Goal: Transaction & Acquisition: Purchase product/service

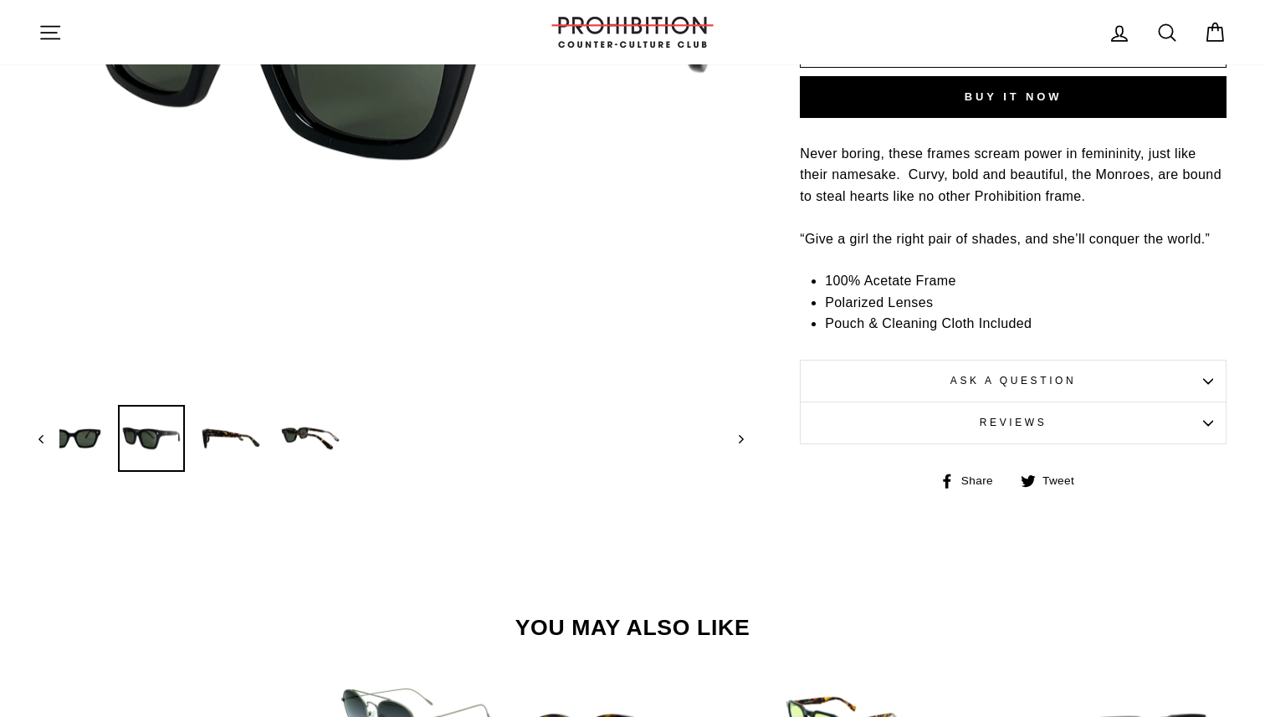
scroll to position [585, 0]
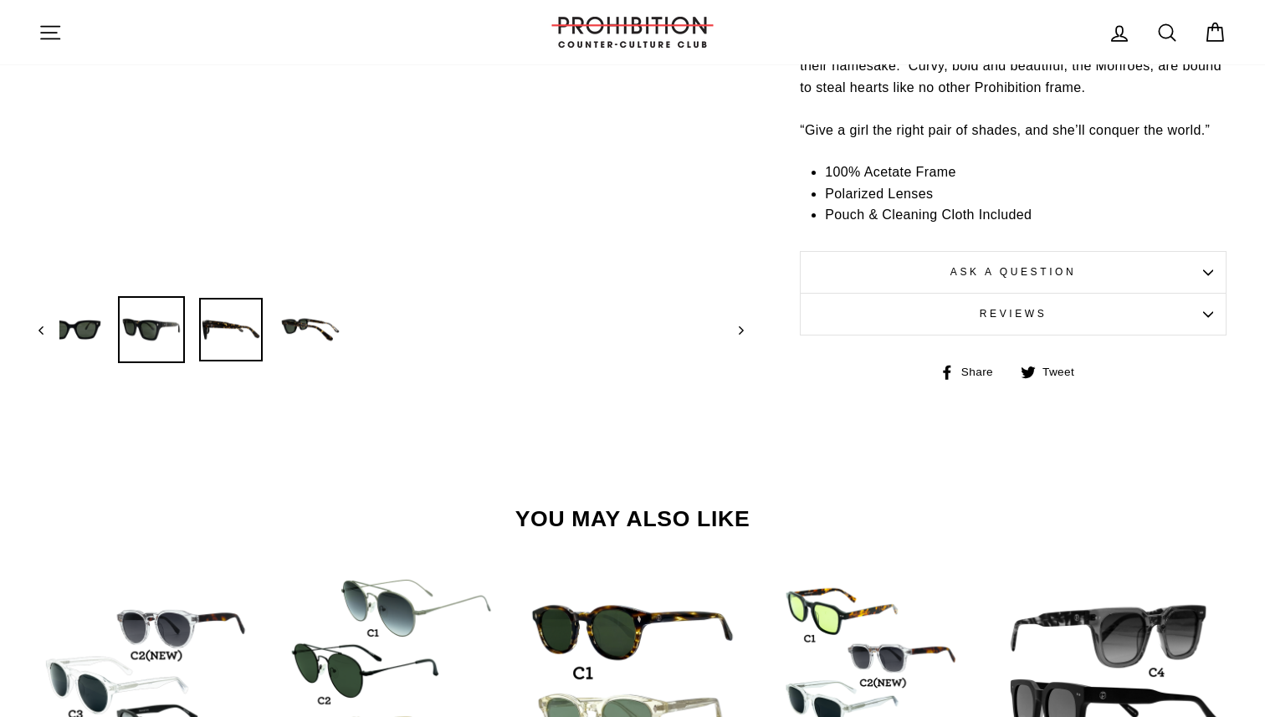
click at [219, 334] on img at bounding box center [231, 330] width 64 height 64
click at [295, 333] on img at bounding box center [311, 330] width 64 height 64
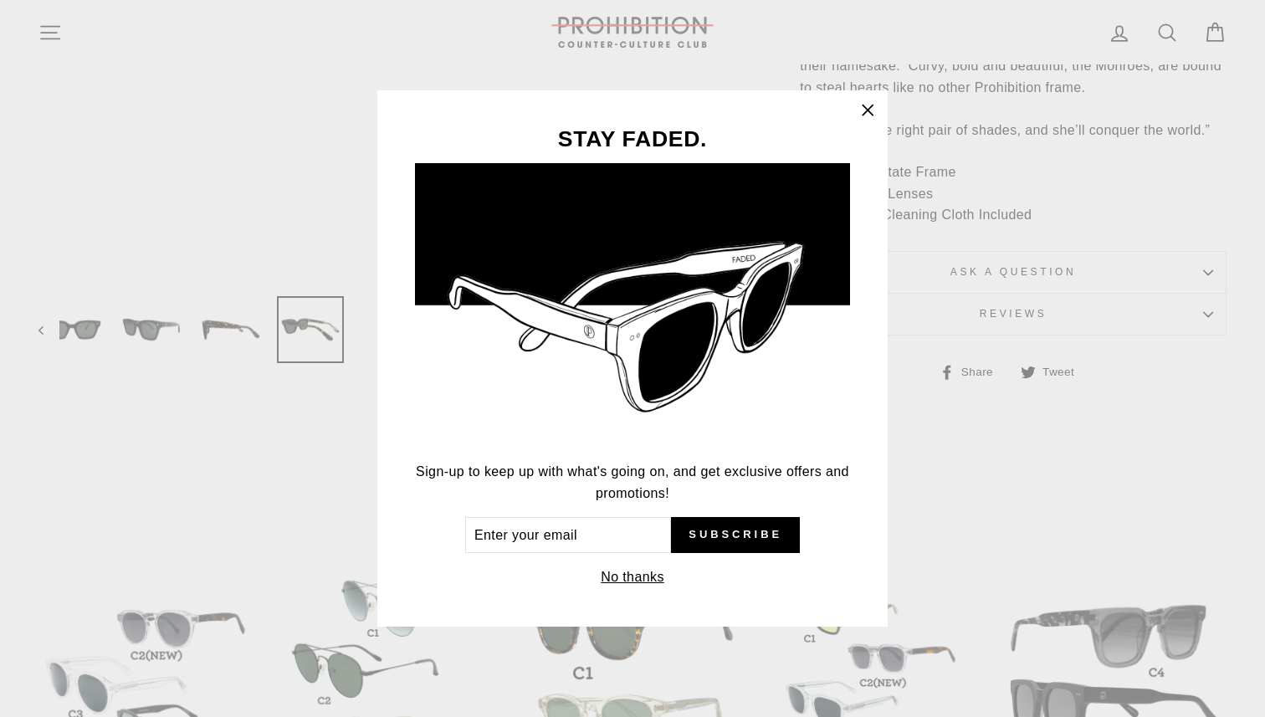
click at [865, 108] on icon "button" at bounding box center [868, 110] width 10 height 10
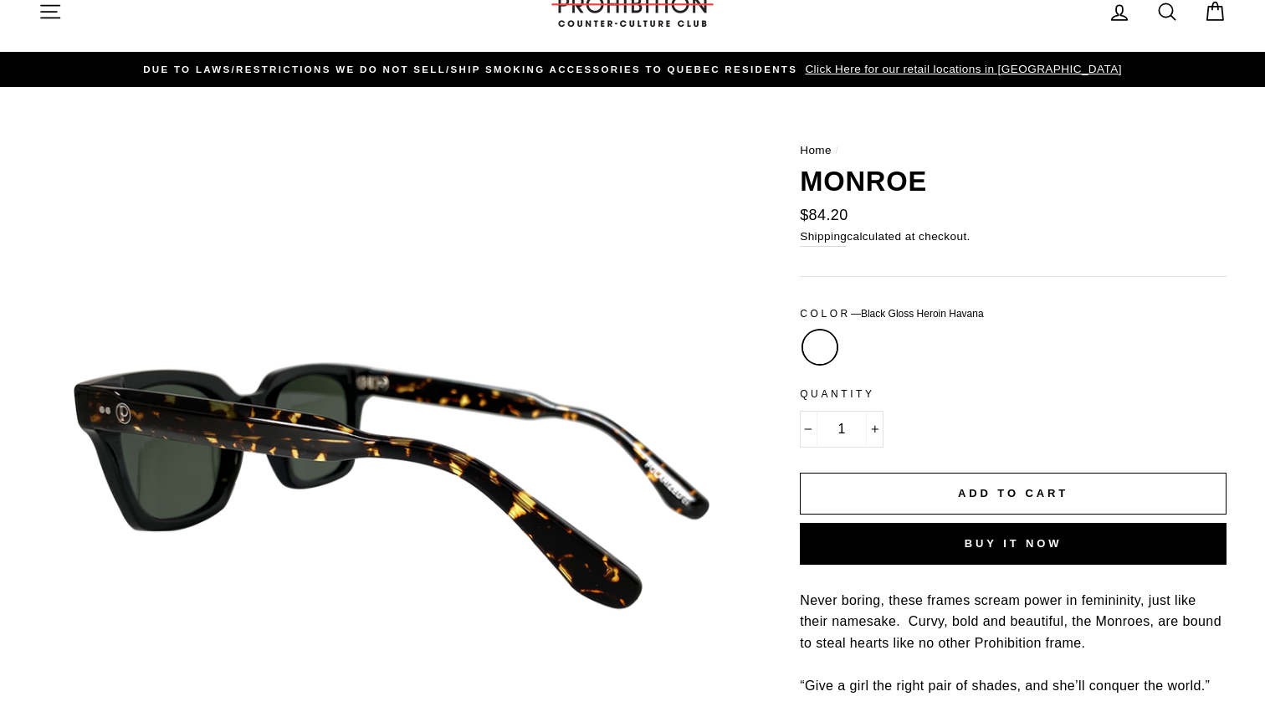
scroll to position [18, 0]
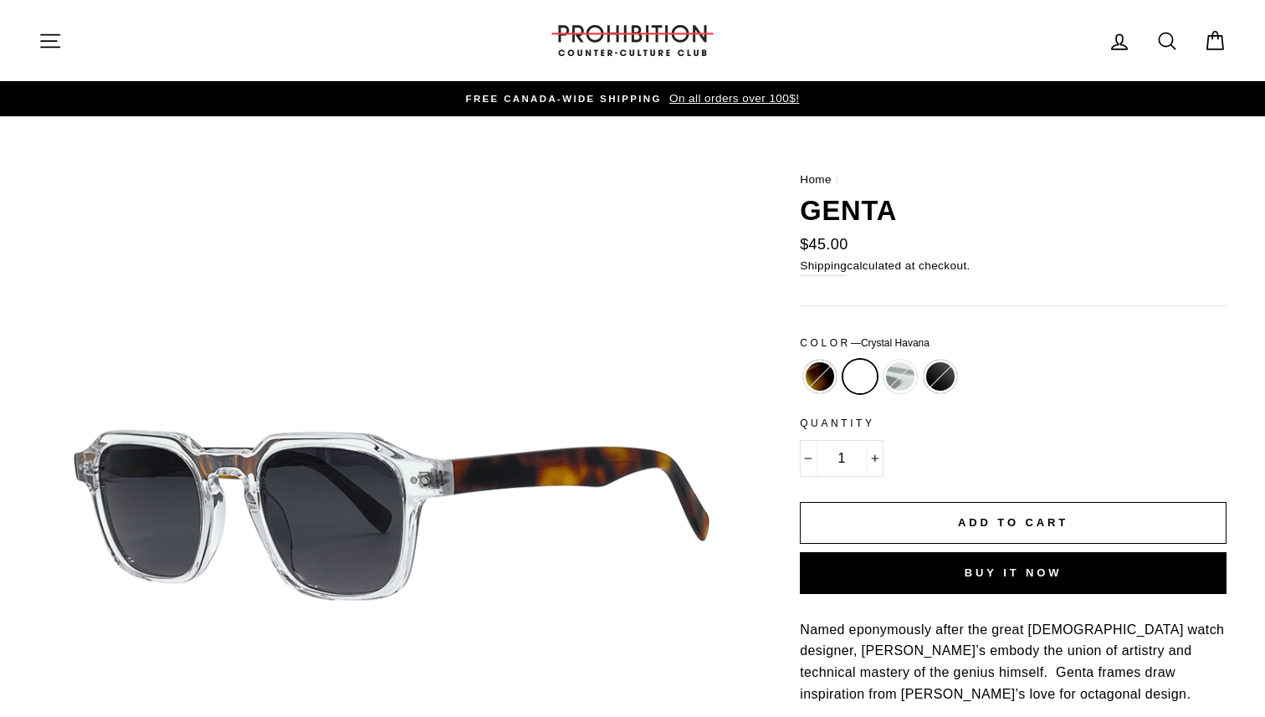
click at [818, 375] on label "Black Havana" at bounding box center [819, 376] width 33 height 33
click at [801, 361] on input "Black Havana" at bounding box center [800, 360] width 1 height 1
radio input "true"
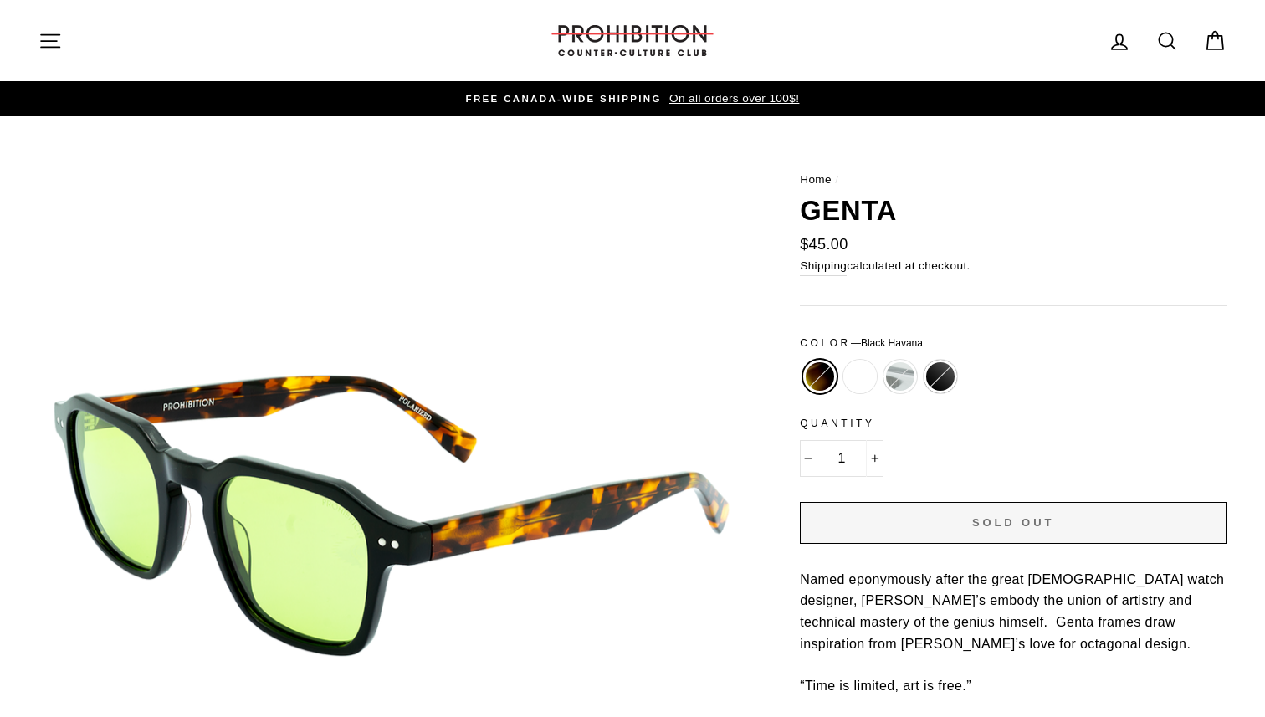
click at [890, 378] on label "Crystal" at bounding box center [900, 376] width 33 height 33
click at [881, 361] on input "Crystal" at bounding box center [880, 360] width 1 height 1
radio input "true"
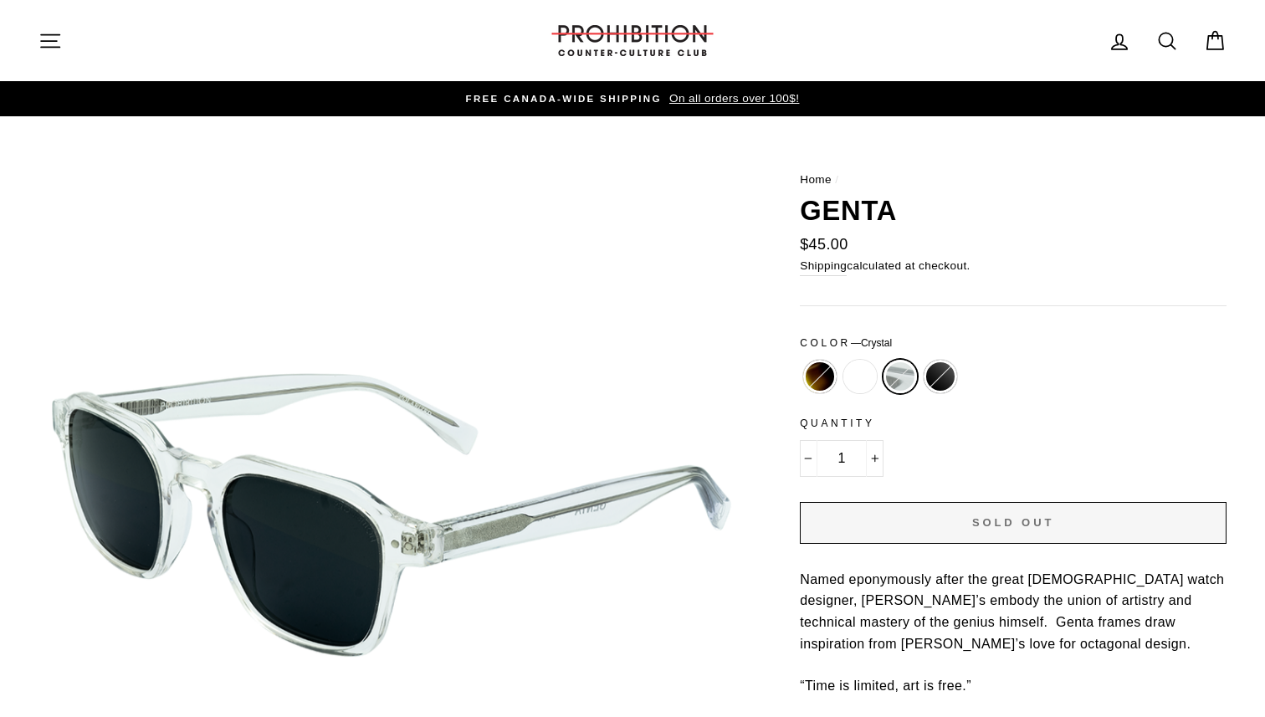
click at [947, 378] on label "Matte Black" at bounding box center [940, 376] width 33 height 33
click at [921, 361] on input "Matte Black" at bounding box center [921, 360] width 1 height 1
radio input "true"
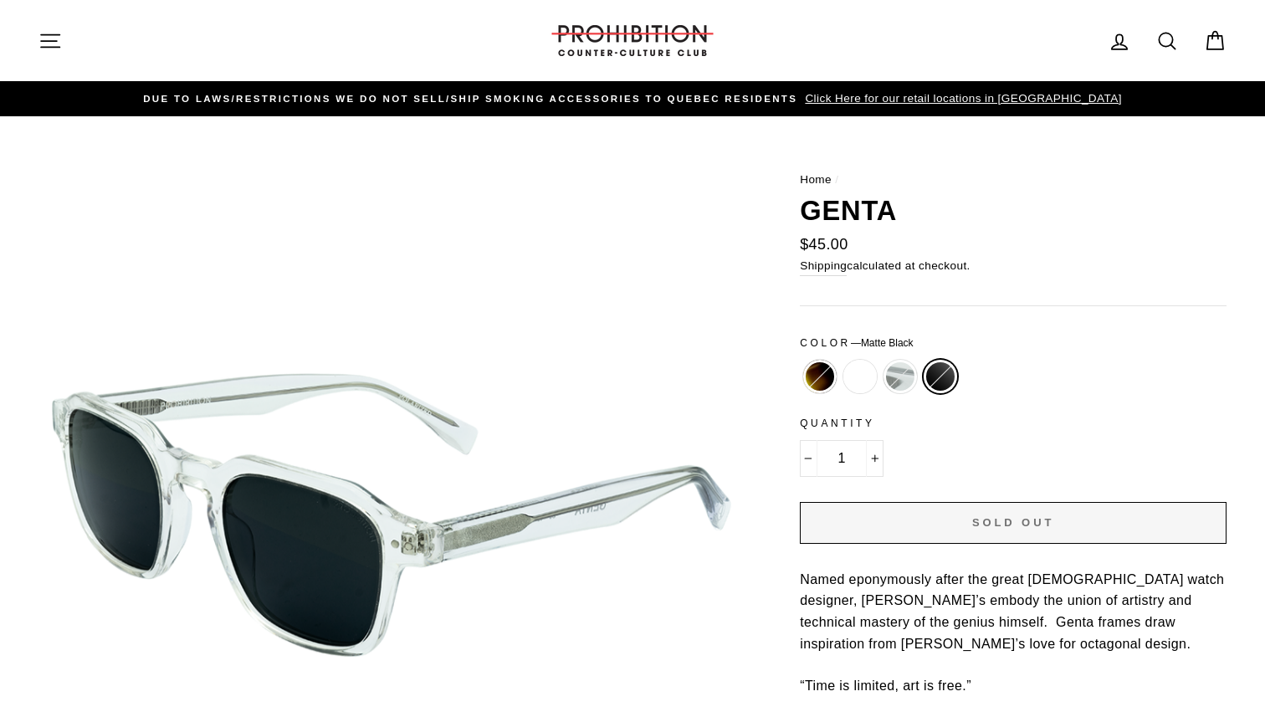
click at [944, 379] on label "Matte Black" at bounding box center [940, 376] width 33 height 33
click at [921, 361] on input "Matte Black" at bounding box center [921, 360] width 1 height 1
click at [904, 377] on label "Crystal" at bounding box center [900, 376] width 33 height 33
click at [881, 361] on input "Crystal" at bounding box center [880, 360] width 1 height 1
radio input "true"
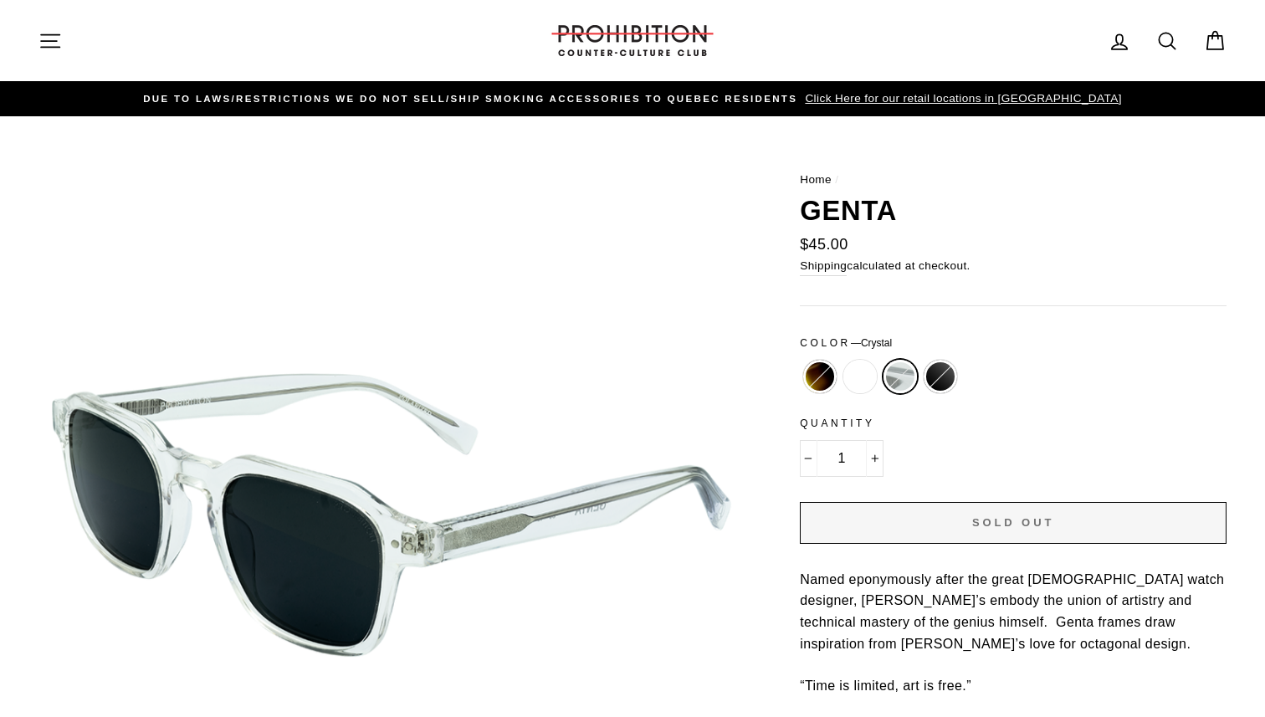
click at [849, 388] on label "Crystal Havana" at bounding box center [860, 376] width 33 height 33
click at [841, 361] on input "Crystal Havana" at bounding box center [840, 360] width 1 height 1
radio input "true"
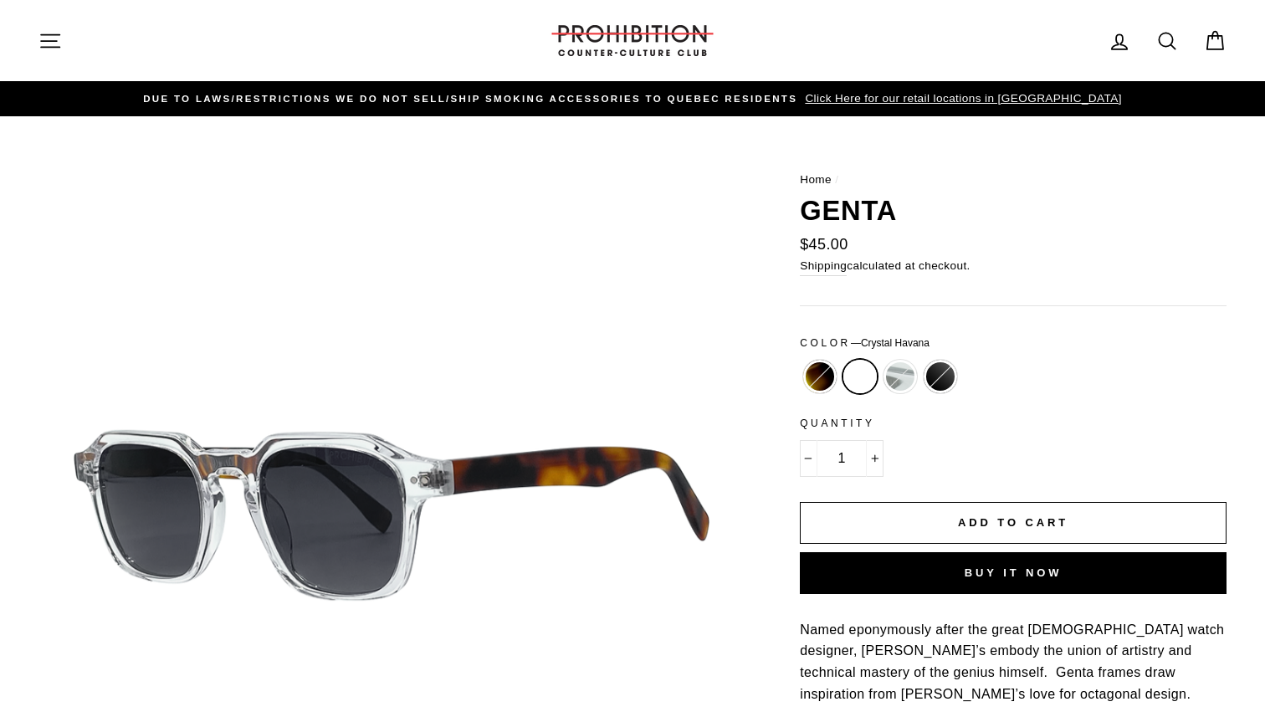
click at [824, 381] on label "Black Havana" at bounding box center [819, 376] width 33 height 33
click at [801, 361] on input "Black Havana" at bounding box center [800, 360] width 1 height 1
radio input "true"
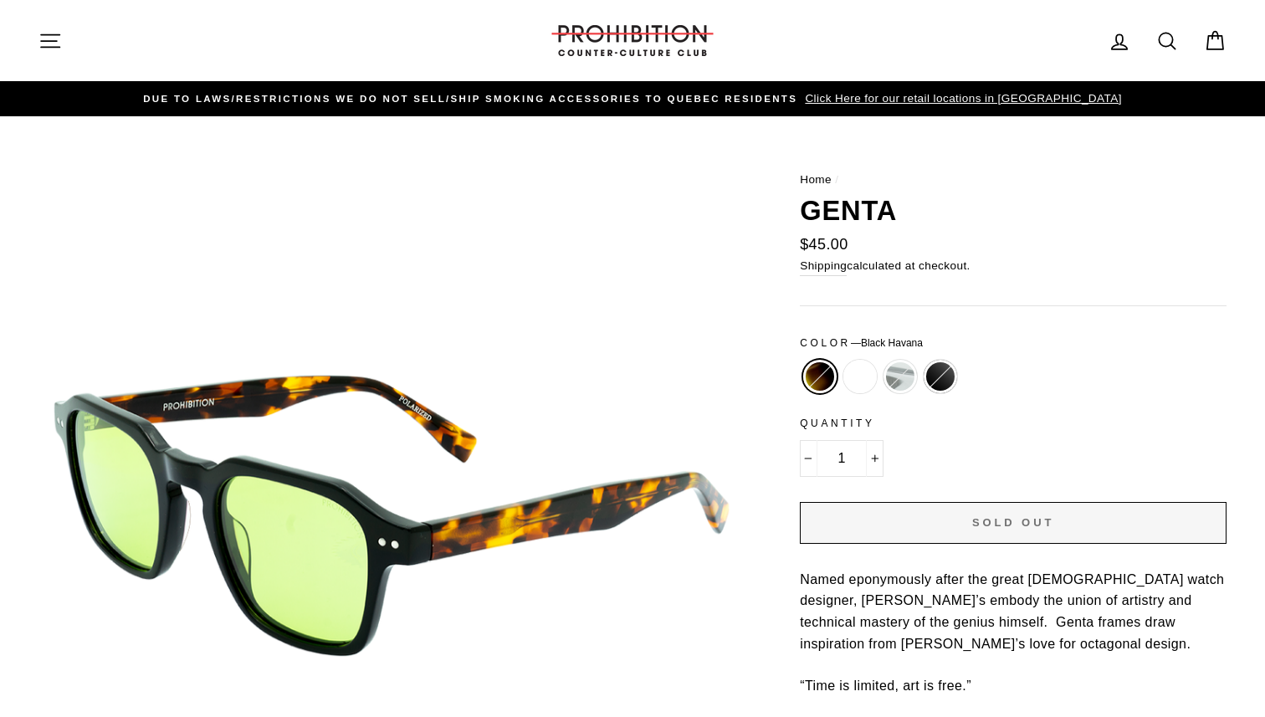
click at [934, 377] on label "Matte Black" at bounding box center [940, 376] width 33 height 33
click at [921, 361] on input "Matte Black" at bounding box center [921, 360] width 1 height 1
radio input "true"
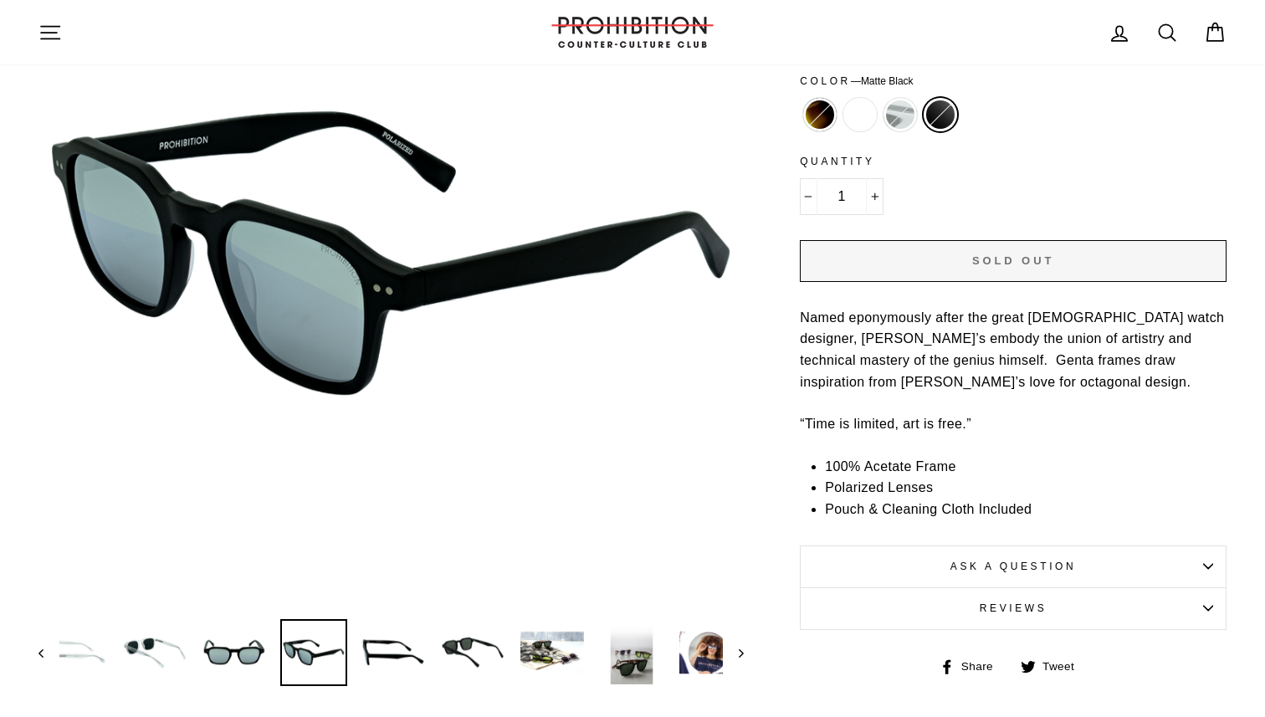
scroll to position [328, 0]
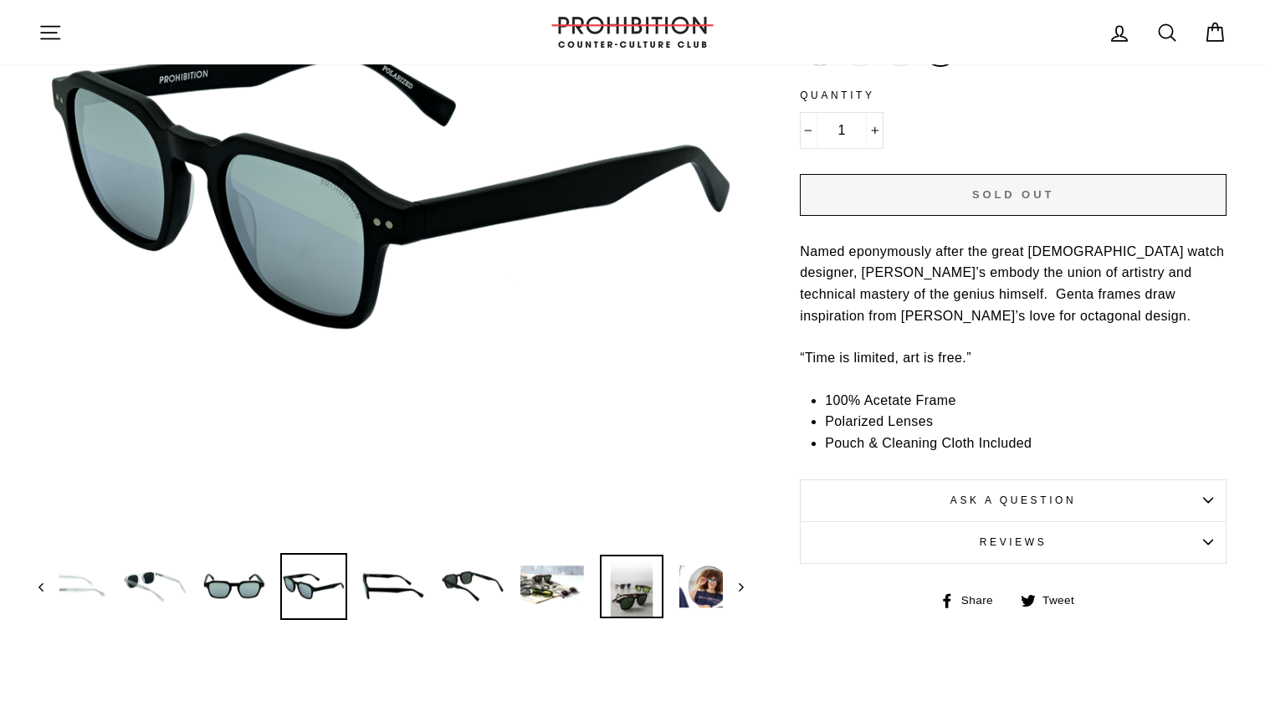
click at [624, 593] on img at bounding box center [632, 587] width 64 height 64
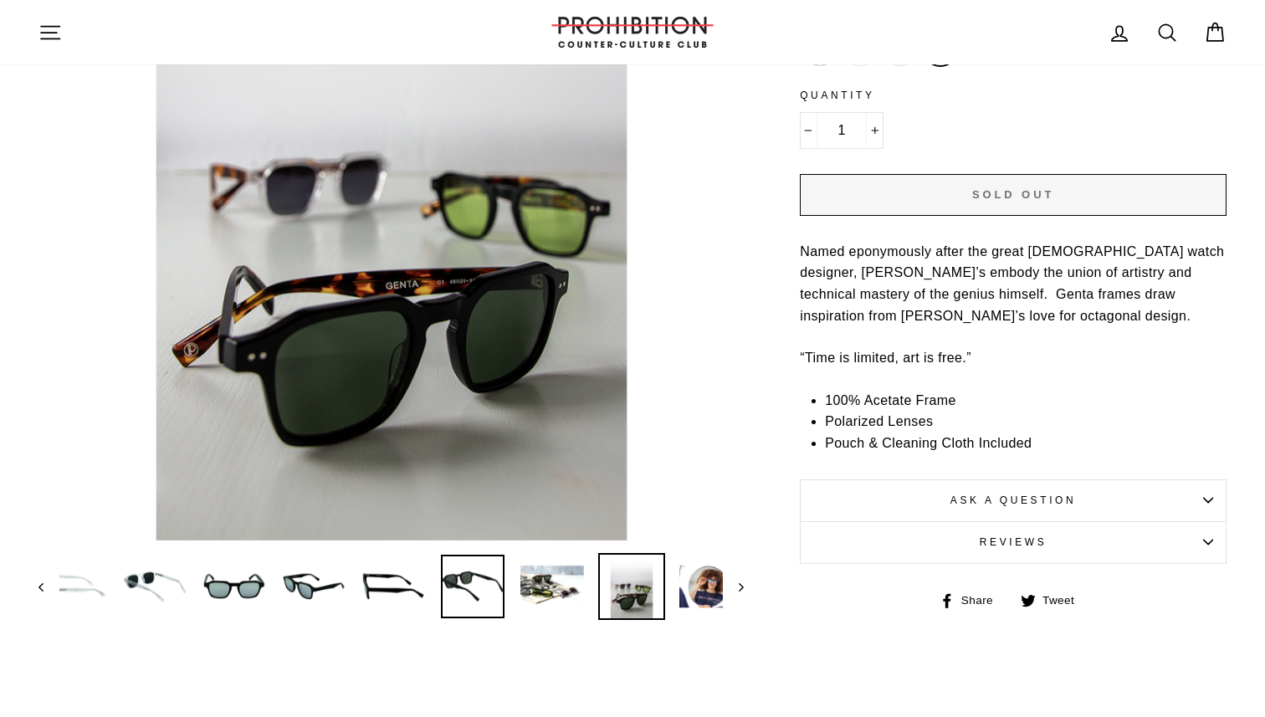
click at [495, 598] on img at bounding box center [473, 587] width 64 height 64
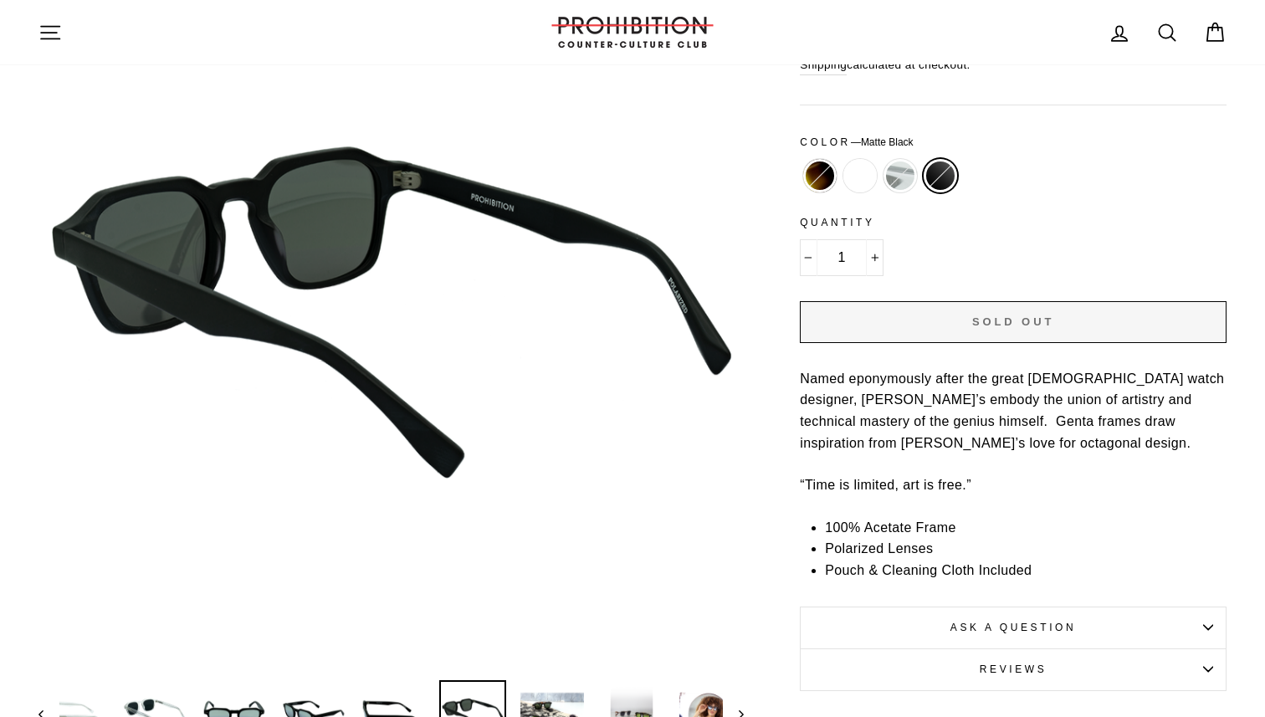
scroll to position [203, 0]
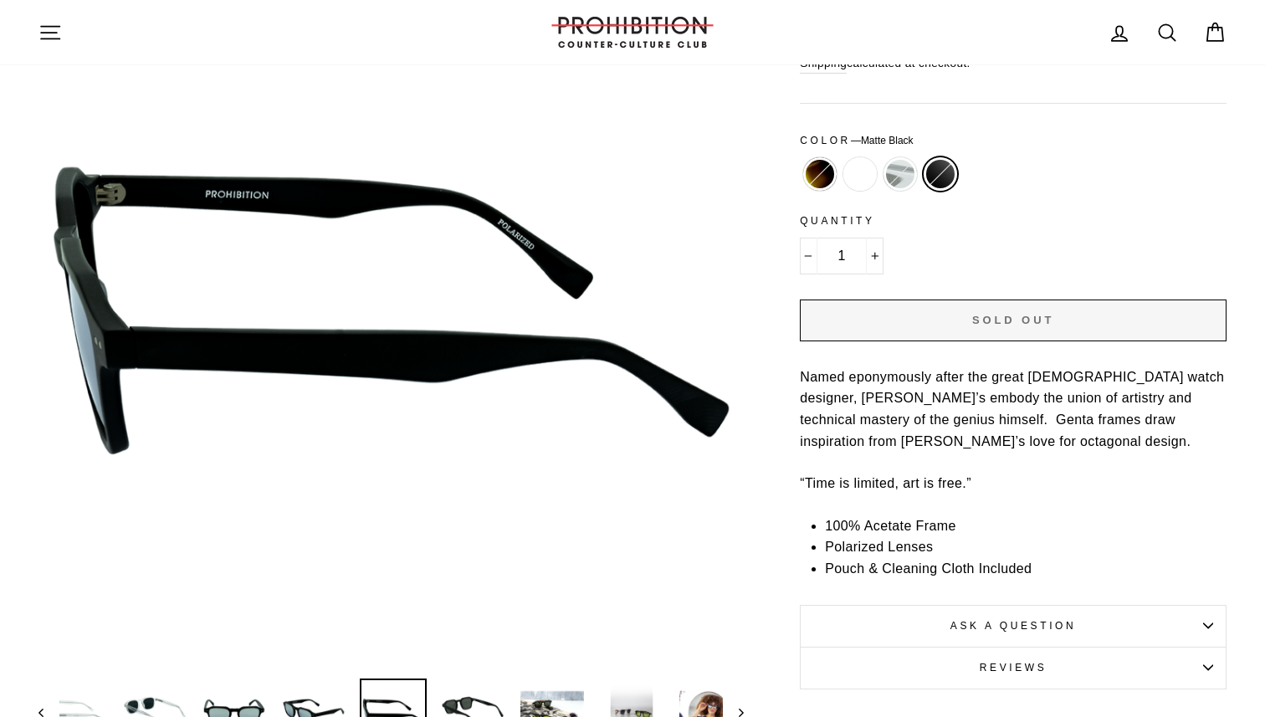
click at [407, 711] on img at bounding box center [394, 712] width 64 height 64
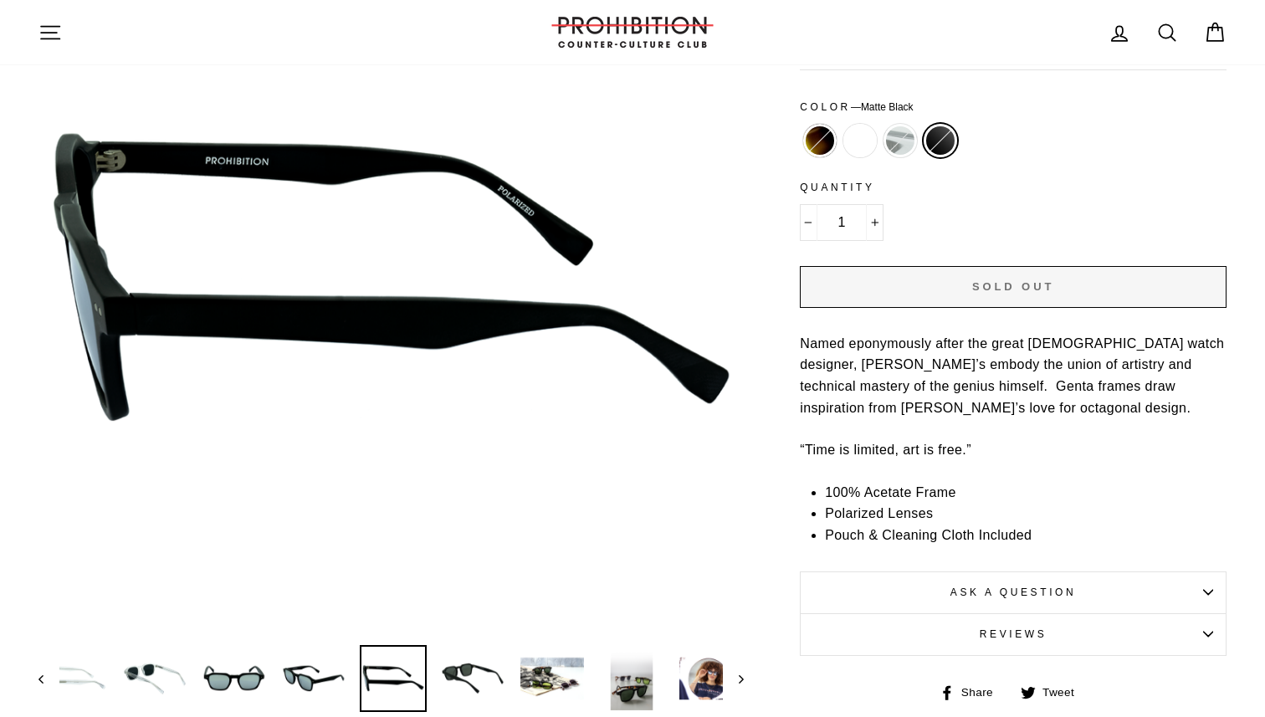
scroll to position [239, 0]
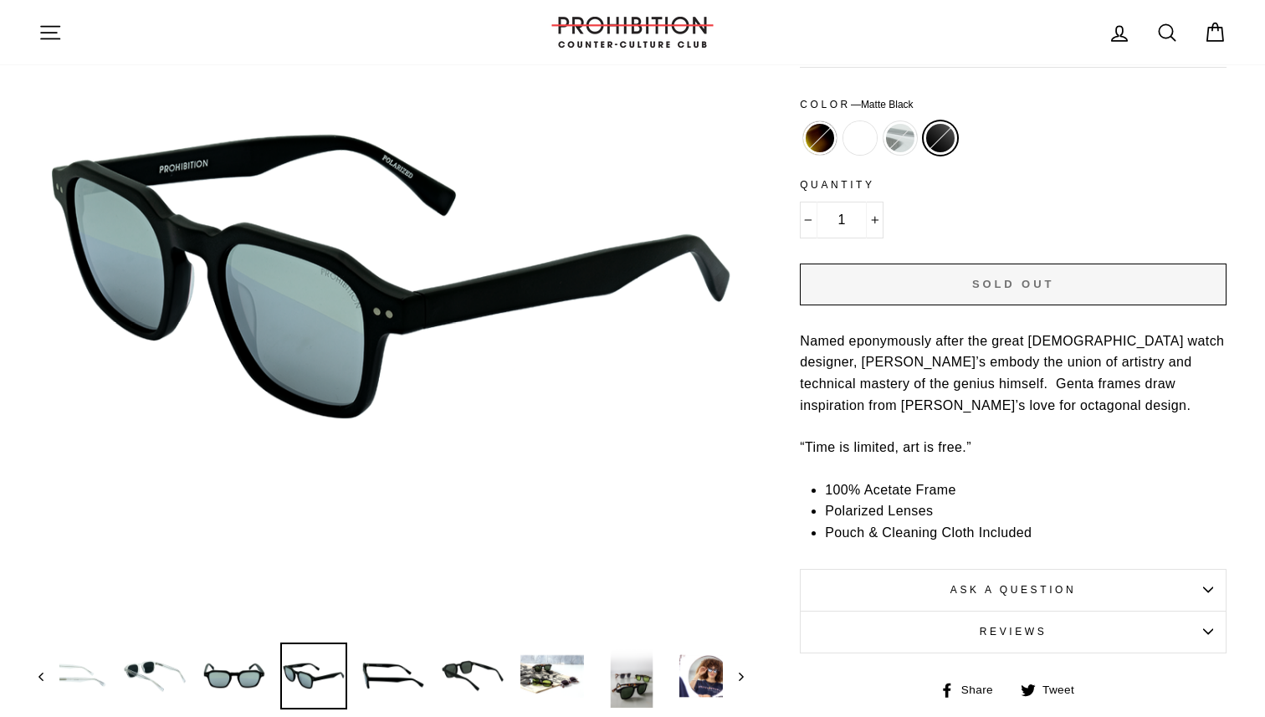
click at [321, 661] on img at bounding box center [314, 676] width 64 height 64
click at [250, 668] on img at bounding box center [235, 676] width 64 height 64
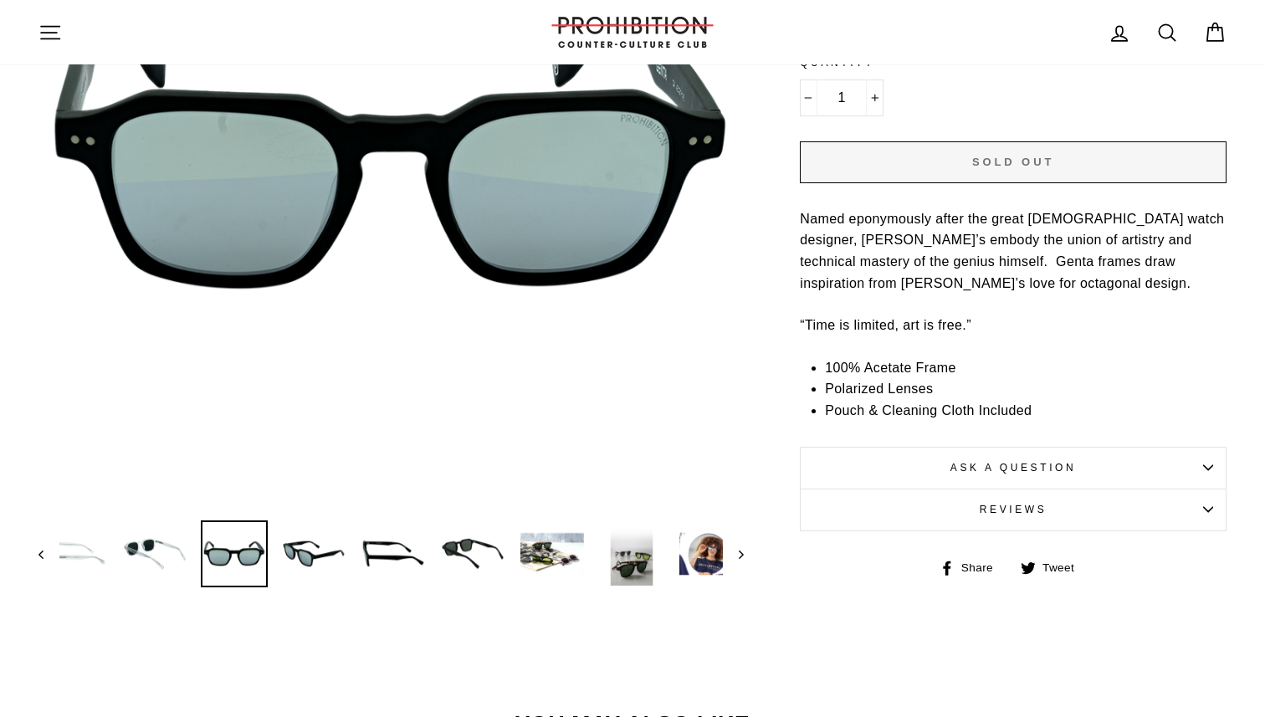
scroll to position [363, 0]
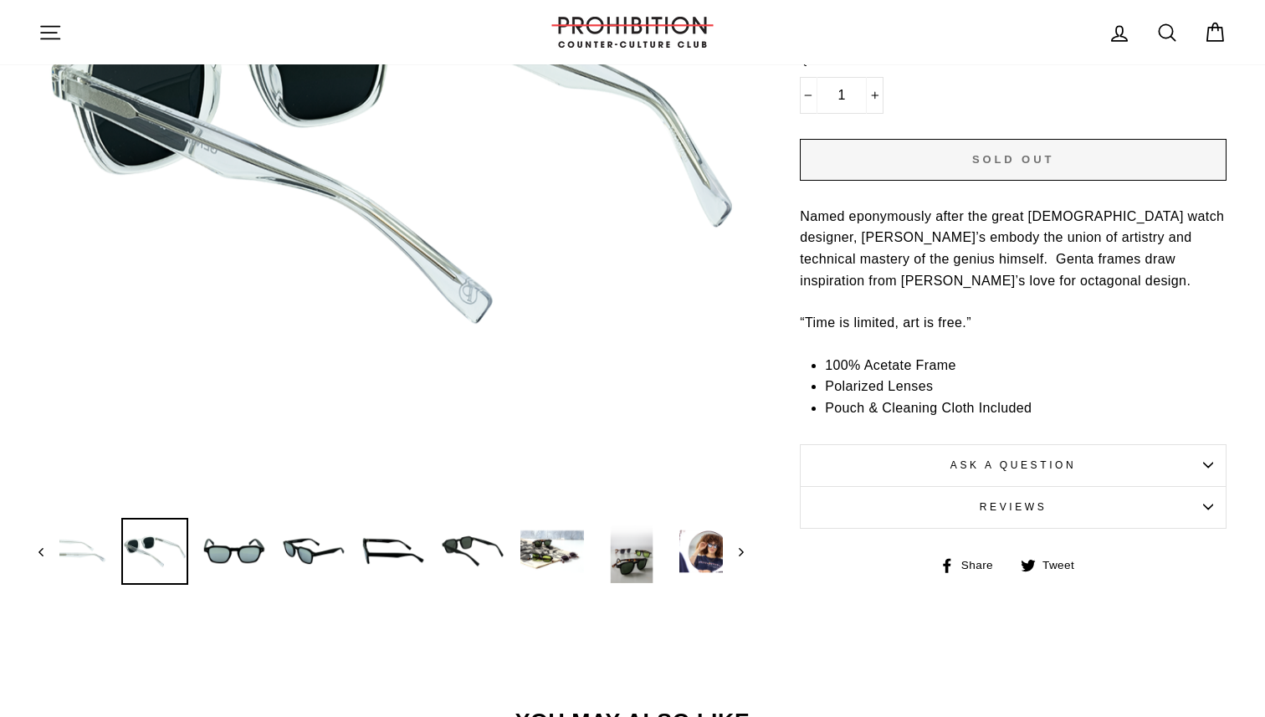
click at [169, 555] on img at bounding box center [155, 552] width 64 height 64
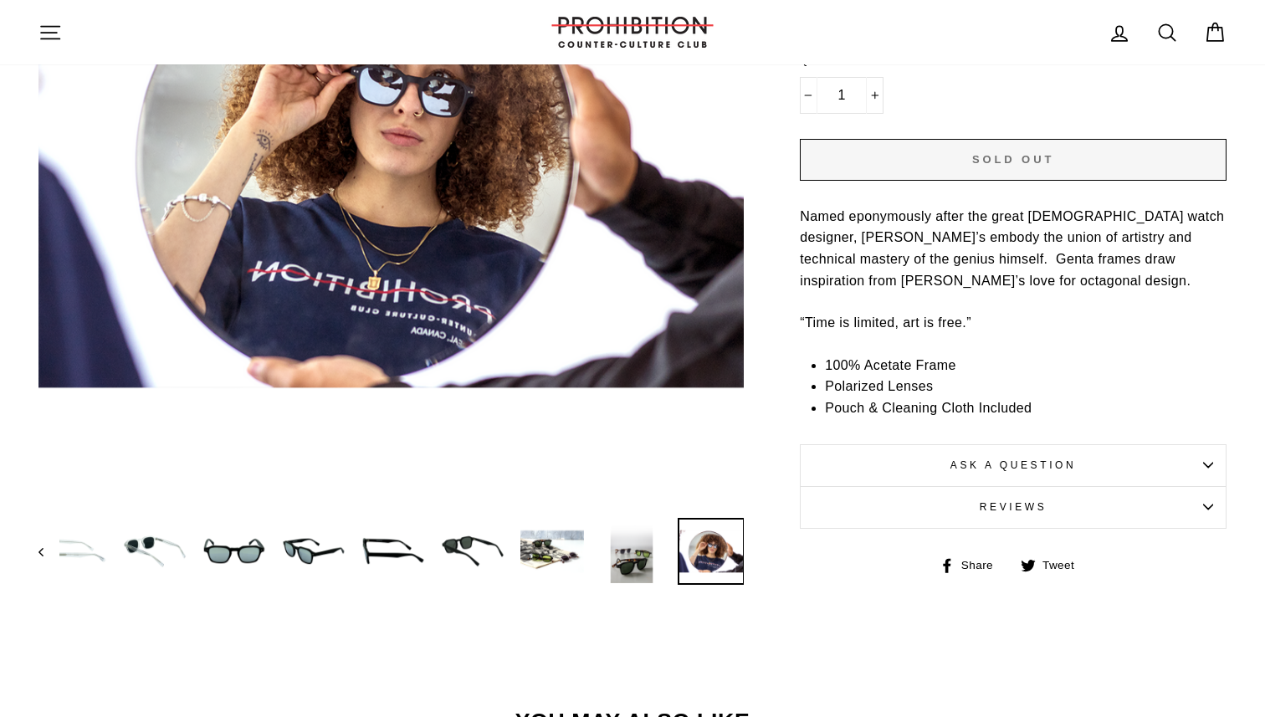
click at [693, 550] on img at bounding box center [712, 552] width 64 height 64
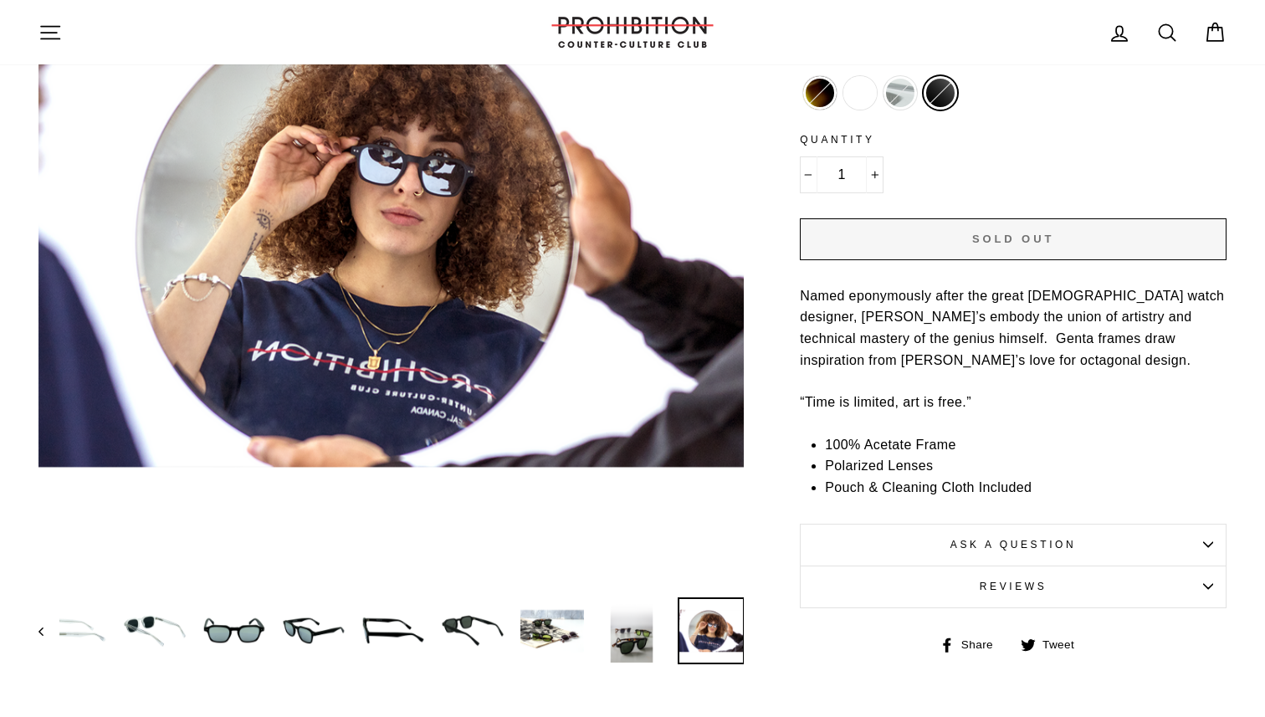
scroll to position [285, 0]
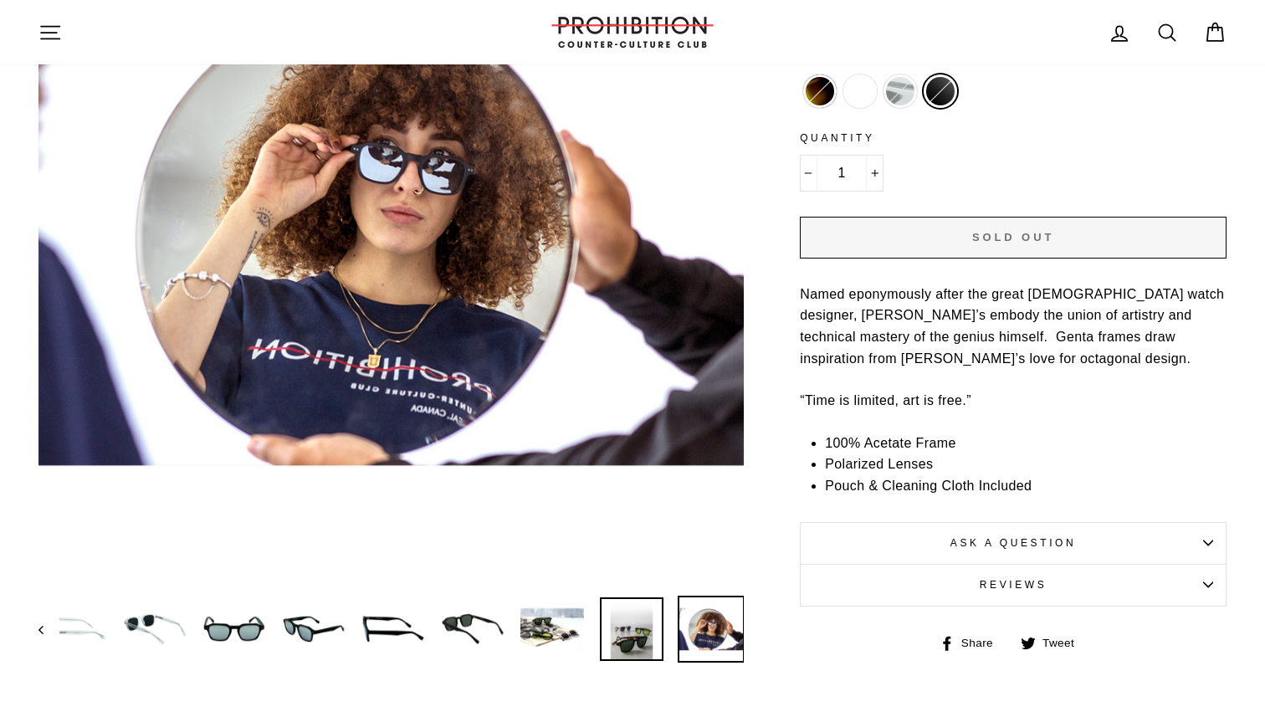
click at [645, 627] on img at bounding box center [632, 630] width 64 height 64
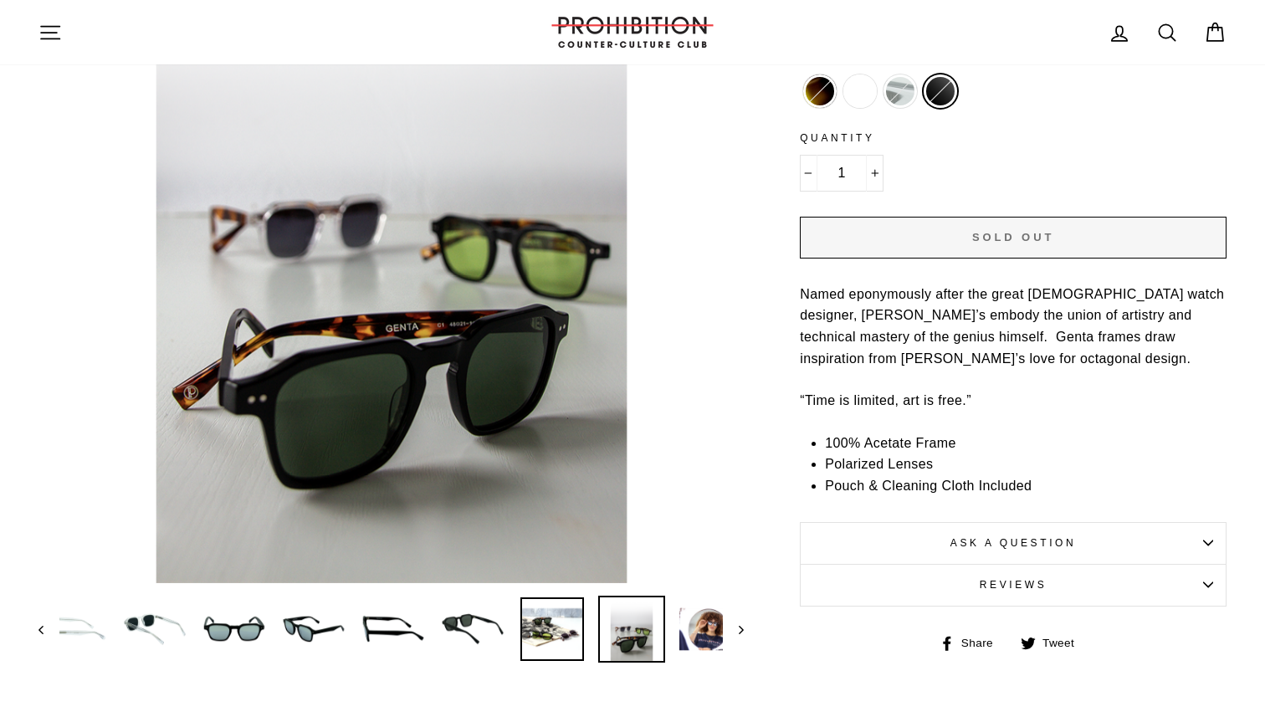
click at [567, 624] on img at bounding box center [553, 630] width 64 height 64
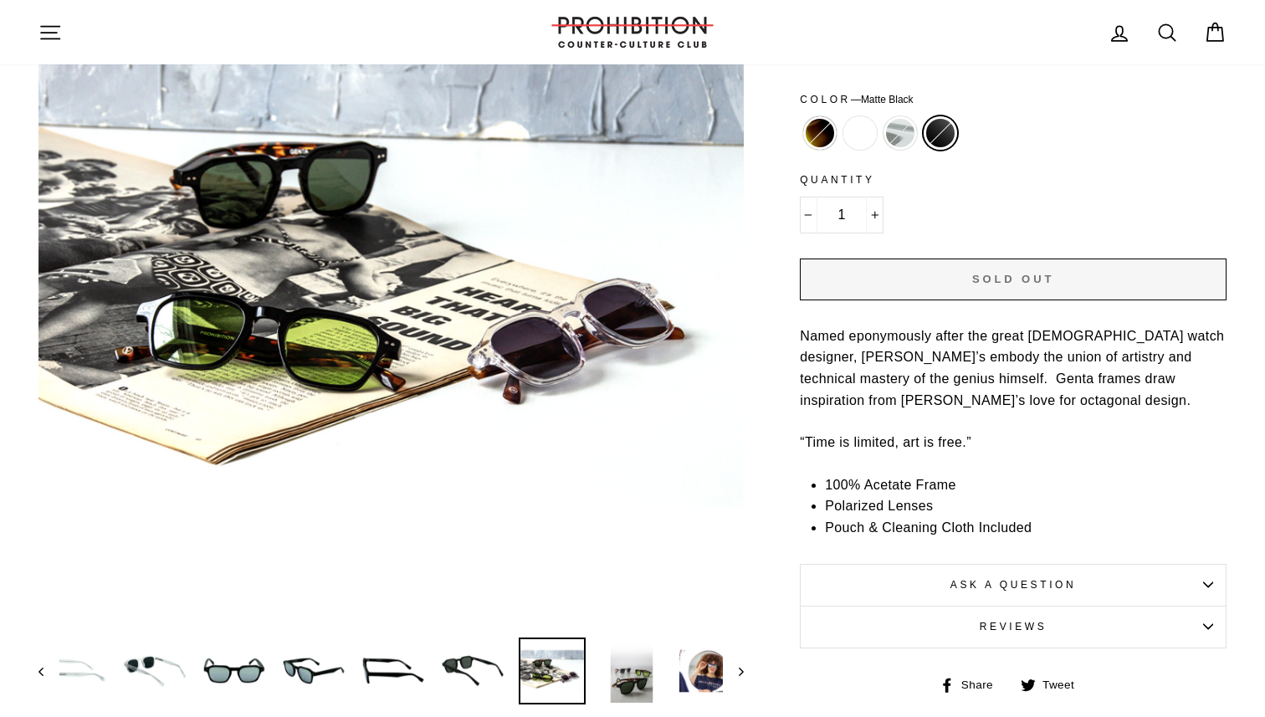
scroll to position [230, 0]
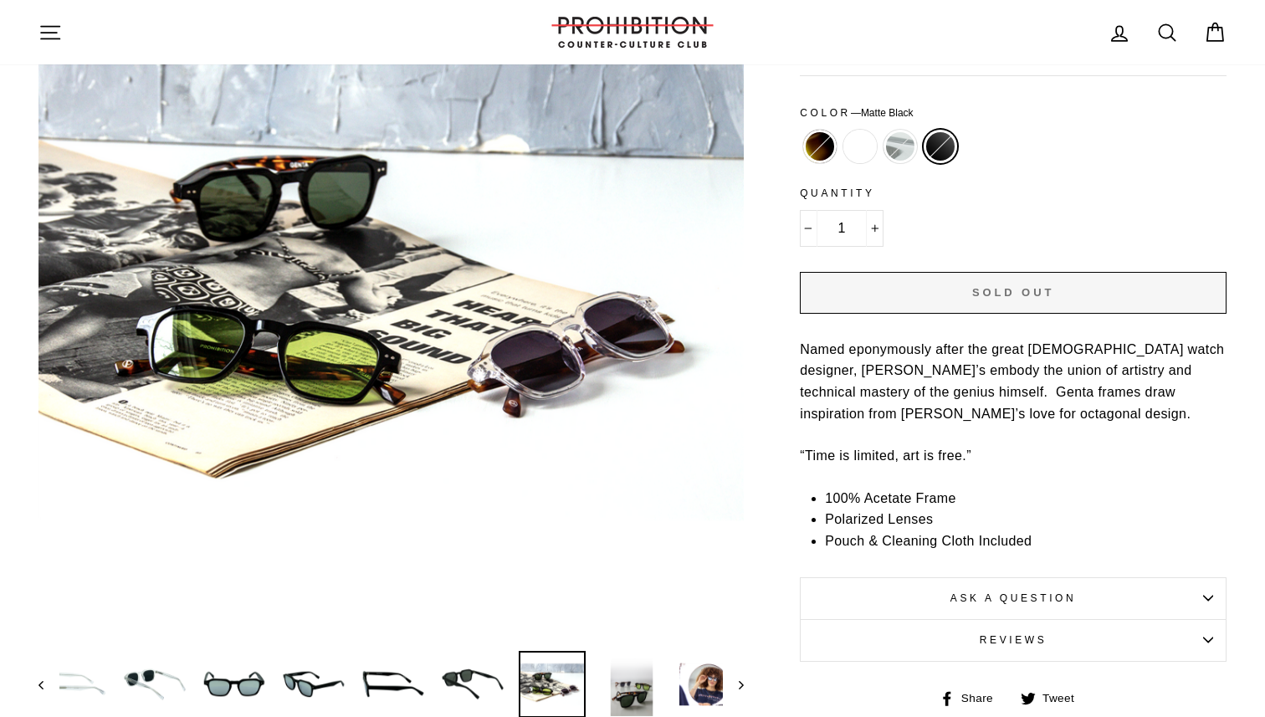
click at [909, 146] on label "Crystal" at bounding box center [900, 146] width 33 height 33
click at [881, 131] on input "Crystal" at bounding box center [880, 130] width 1 height 1
radio input "true"
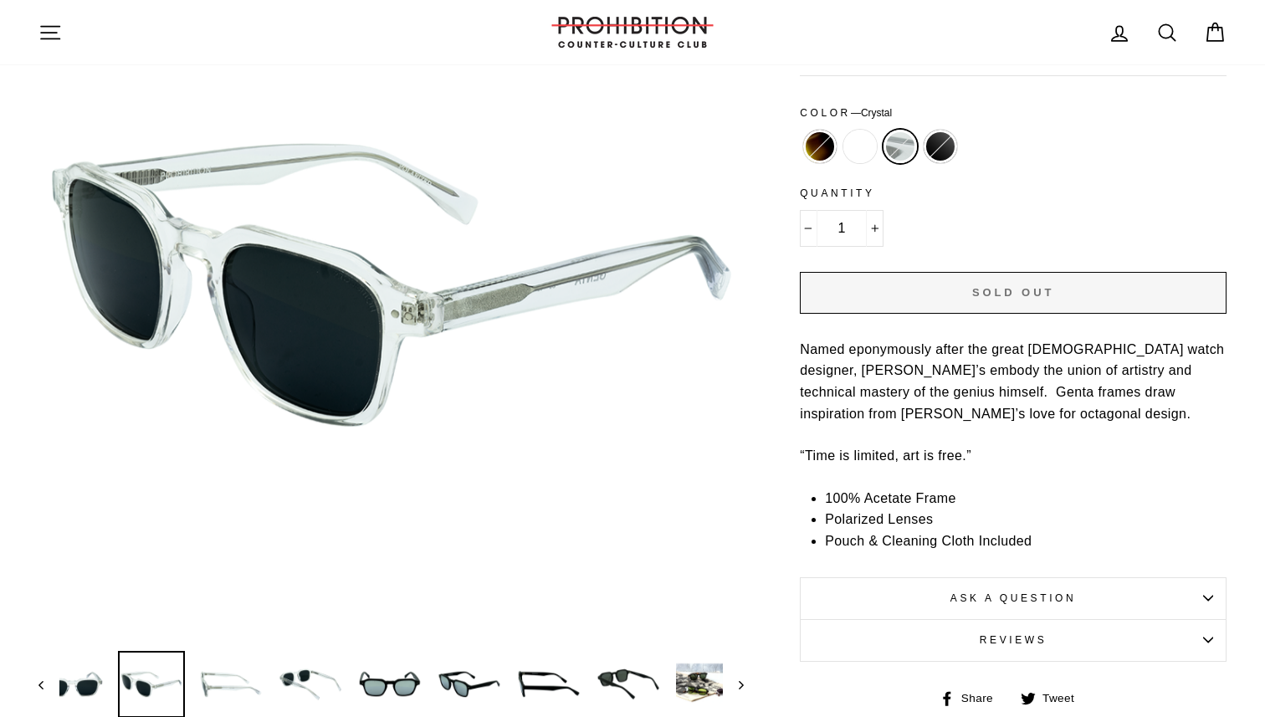
click at [862, 147] on label "Crystal Havana" at bounding box center [860, 146] width 33 height 33
click at [841, 131] on input "Crystal Havana" at bounding box center [840, 130] width 1 height 1
radio input "true"
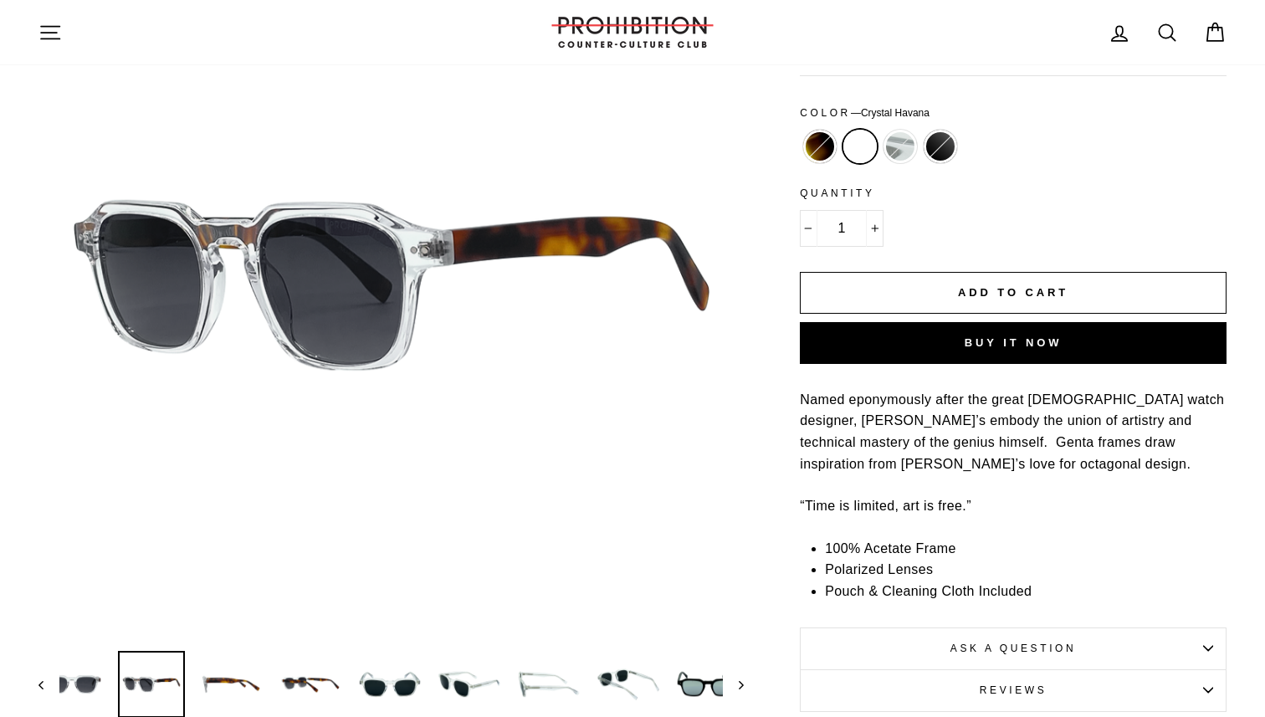
click at [821, 146] on label "Black Havana" at bounding box center [819, 146] width 33 height 33
click at [801, 131] on input "Black Havana" at bounding box center [800, 130] width 1 height 1
radio input "true"
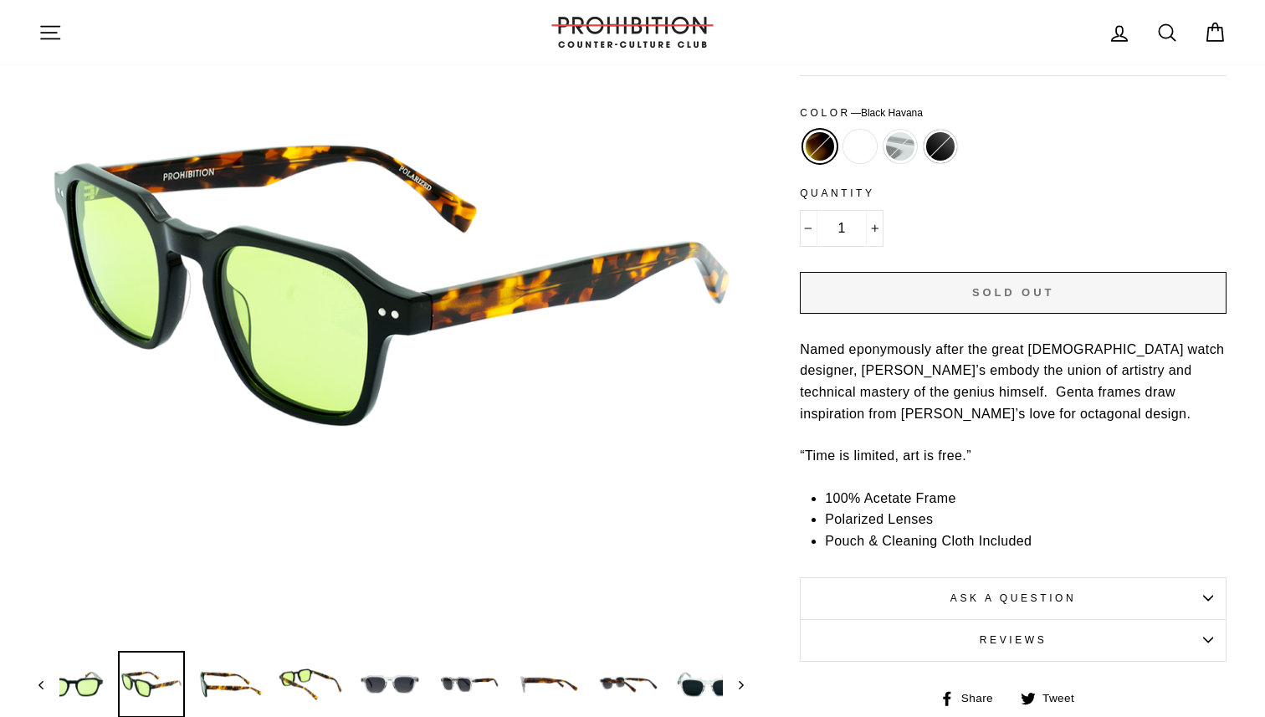
click at [857, 149] on label "Crystal Havana" at bounding box center [860, 146] width 33 height 33
click at [841, 131] on input "Crystal Havana" at bounding box center [840, 130] width 1 height 1
radio input "true"
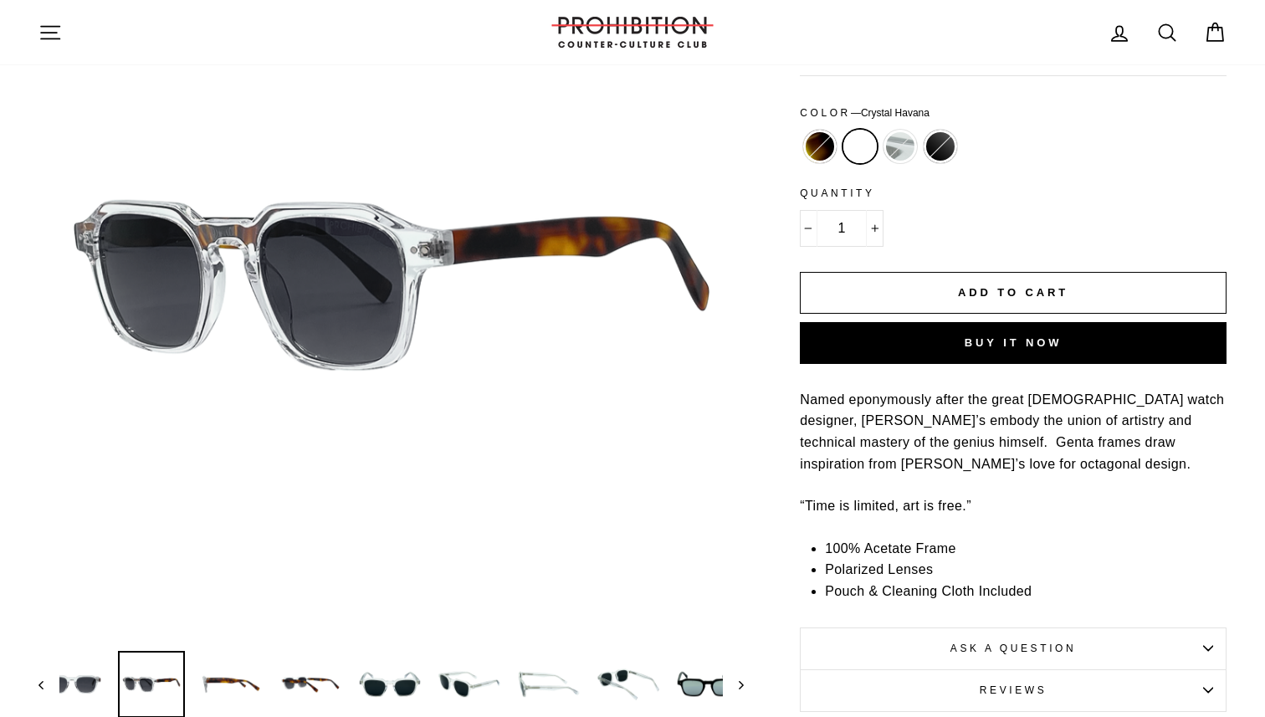
click at [927, 150] on label "Matte Black" at bounding box center [940, 146] width 33 height 33
click at [921, 131] on input "Matte Black" at bounding box center [921, 130] width 1 height 1
radio input "true"
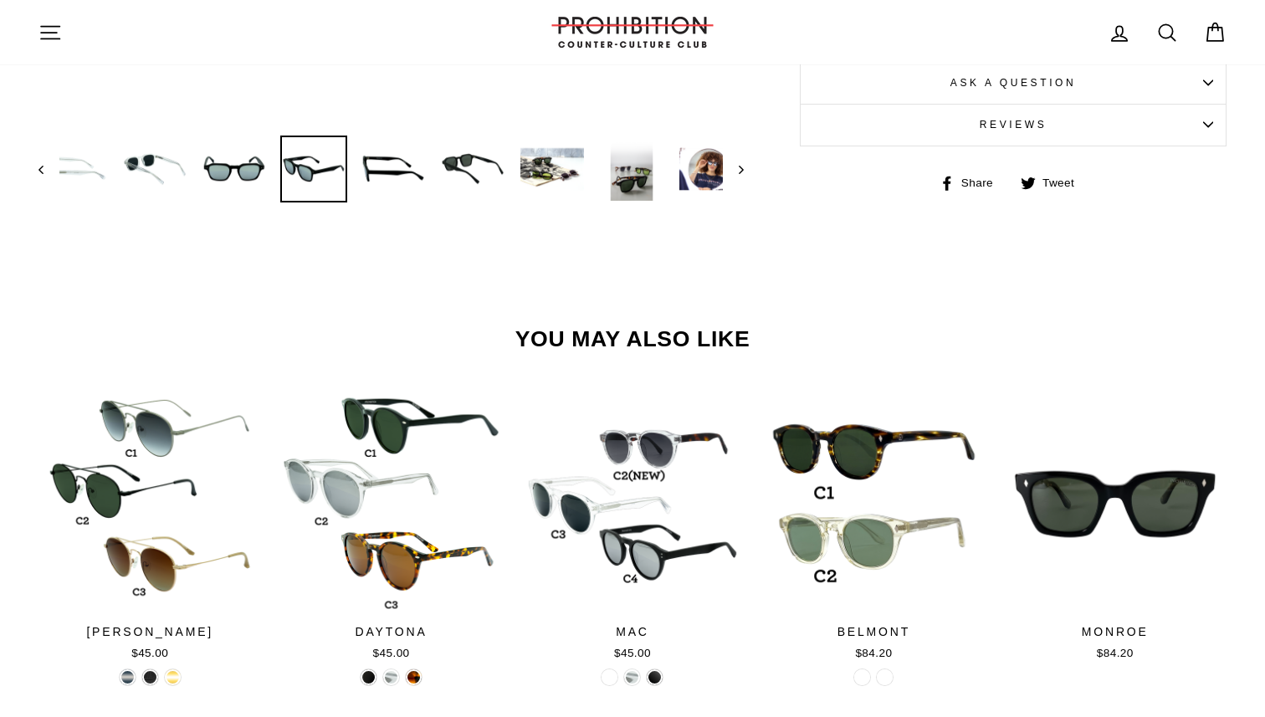
scroll to position [737, 0]
